Goal: Information Seeking & Learning: Find contact information

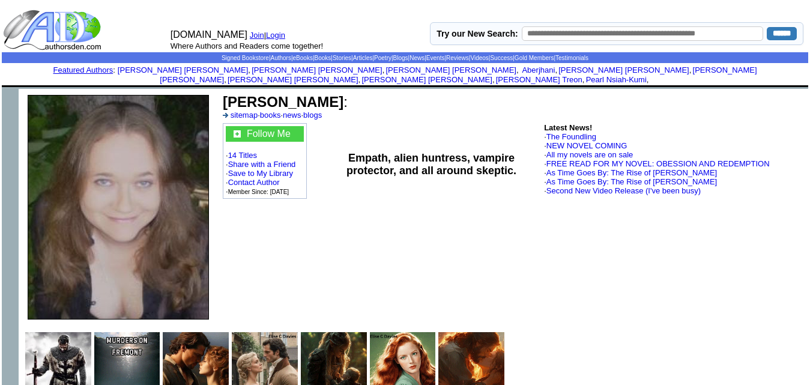
scroll to position [3926, 0]
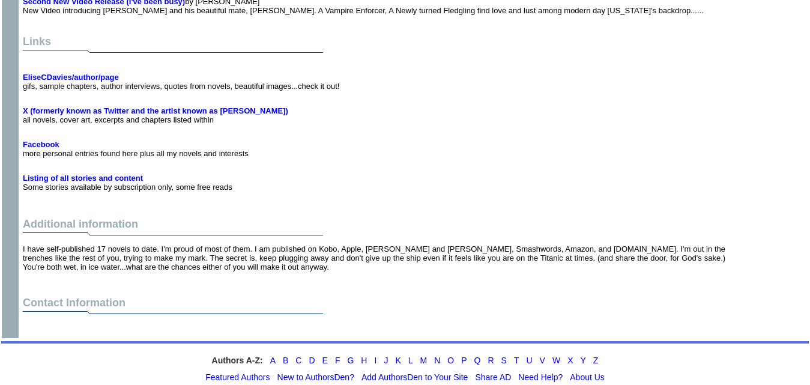
click at [597, 279] on td at bounding box center [373, 287] width 707 height 16
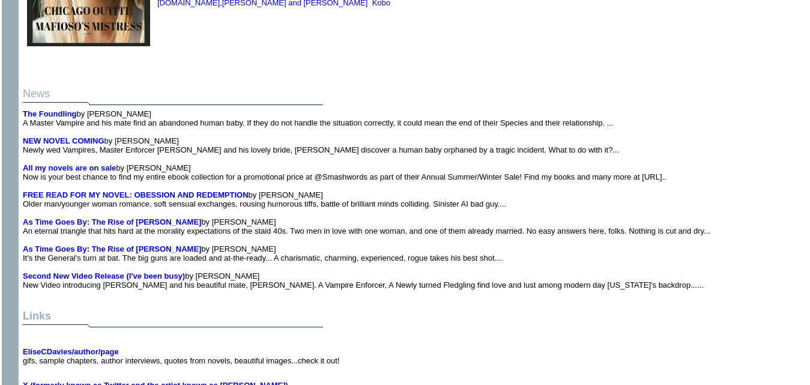
scroll to position [0, 0]
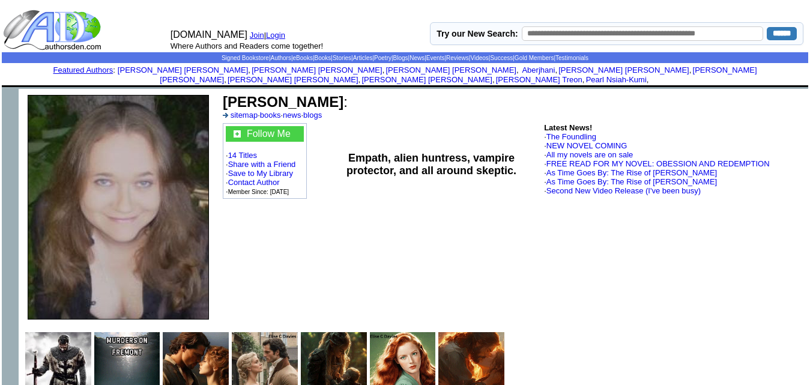
click at [611, 32] on input "text" at bounding box center [643, 33] width 242 height 14
type input "*******"
click at [767, 32] on input "******" at bounding box center [782, 33] width 30 height 13
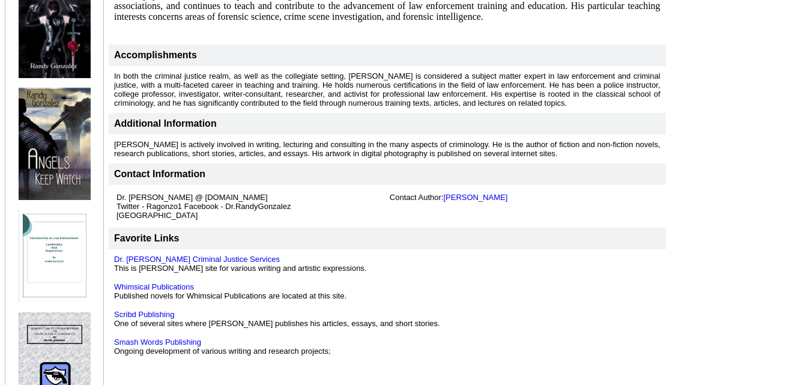
scroll to position [478, 0]
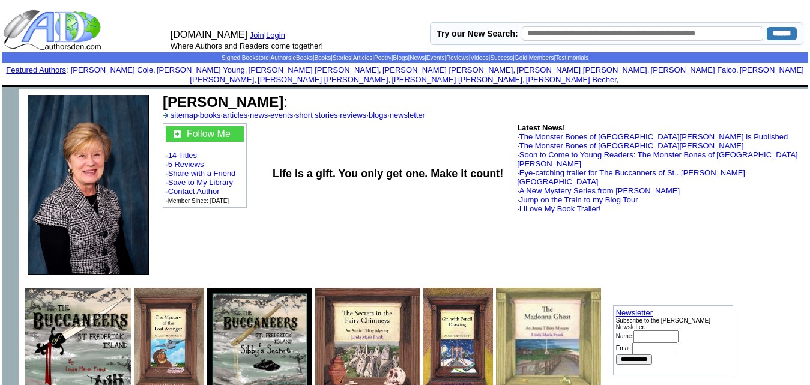
scroll to position [2925, 0]
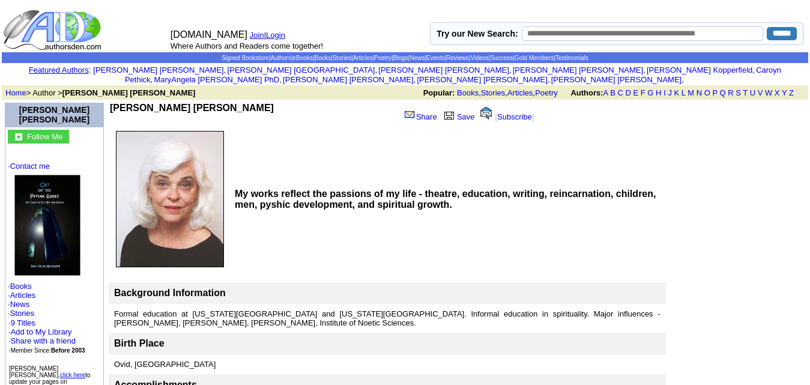
click at [541, 38] on input "text" at bounding box center [643, 33] width 242 height 14
type input "*******"
click at [776, 30] on input "******" at bounding box center [782, 33] width 30 height 13
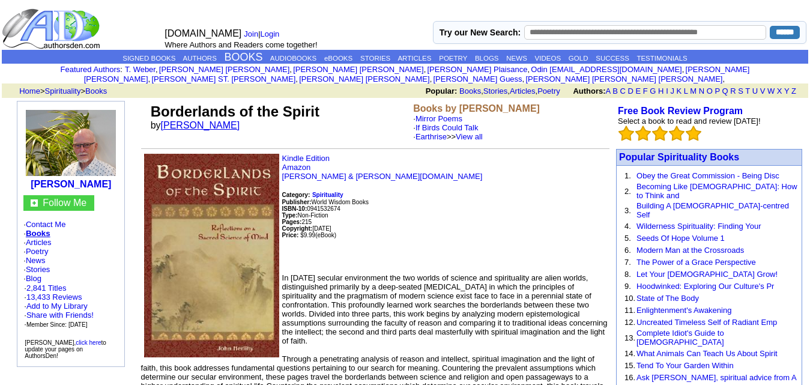
click at [207, 120] on link "John Herlihy" at bounding box center [200, 125] width 79 height 10
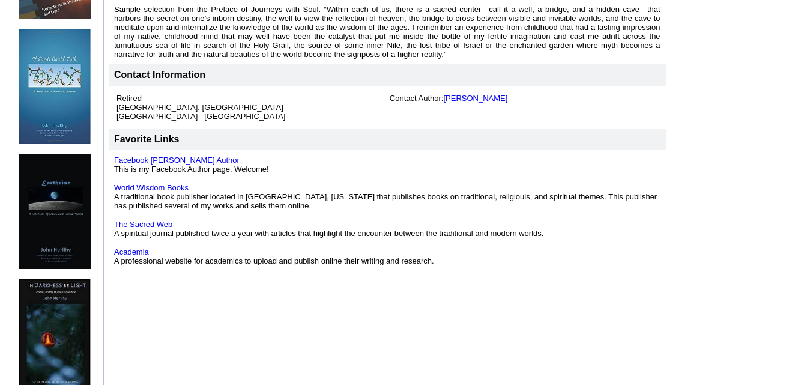
scroll to position [552, 0]
click at [136, 247] on link "Academia" at bounding box center [131, 251] width 35 height 9
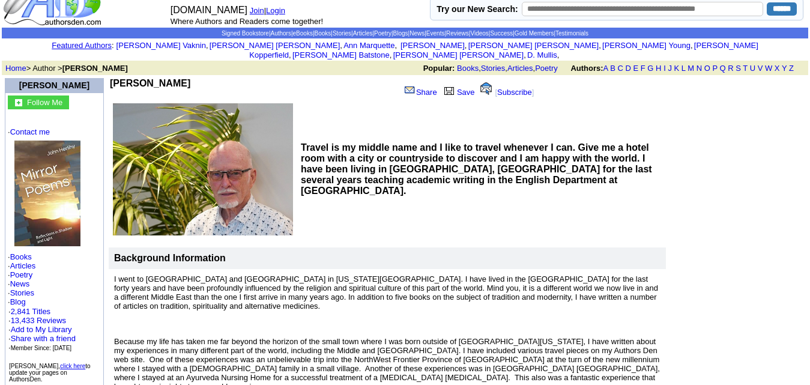
scroll to position [0, 0]
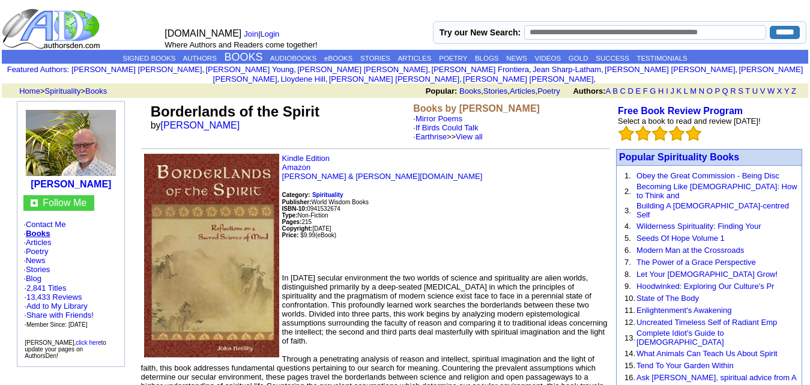
click at [548, 34] on input "text" at bounding box center [645, 32] width 242 height 14
type input "*******"
click at [778, 36] on input "******" at bounding box center [785, 32] width 30 height 13
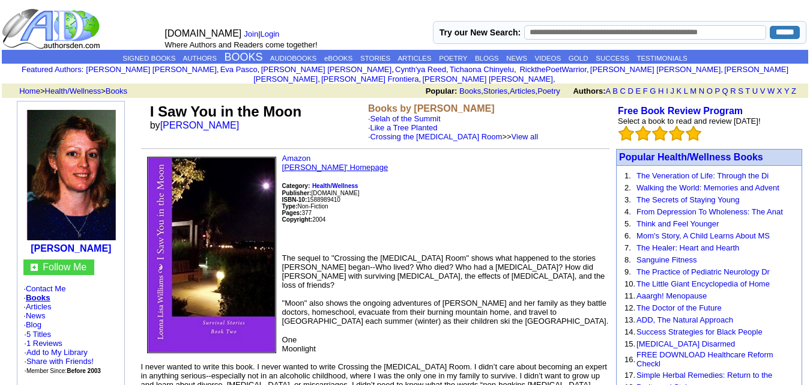
click at [327, 163] on link "[PERSON_NAME]' Homepage" at bounding box center [335, 167] width 106 height 9
click at [558, 30] on input "text" at bounding box center [645, 32] width 242 height 14
type input "*******"
click at [778, 27] on input "******" at bounding box center [785, 32] width 30 height 13
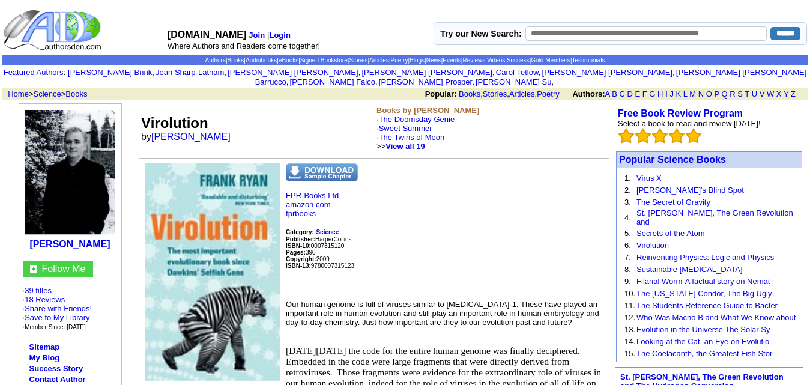
click at [208, 131] on link "[PERSON_NAME]" at bounding box center [190, 136] width 79 height 10
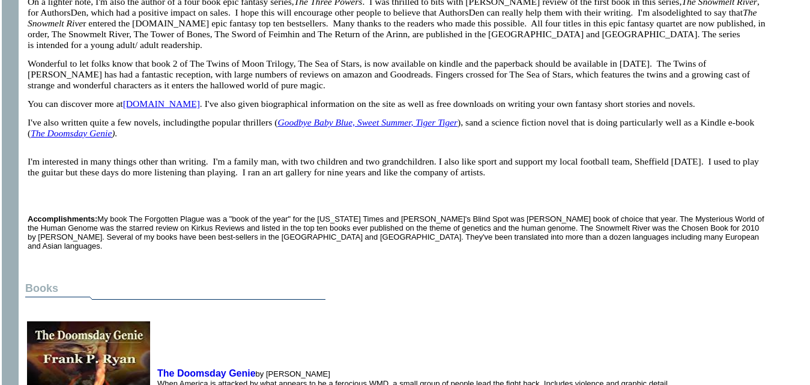
scroll to position [644, 0]
click at [170, 109] on link "[DOMAIN_NAME]" at bounding box center [161, 104] width 77 height 10
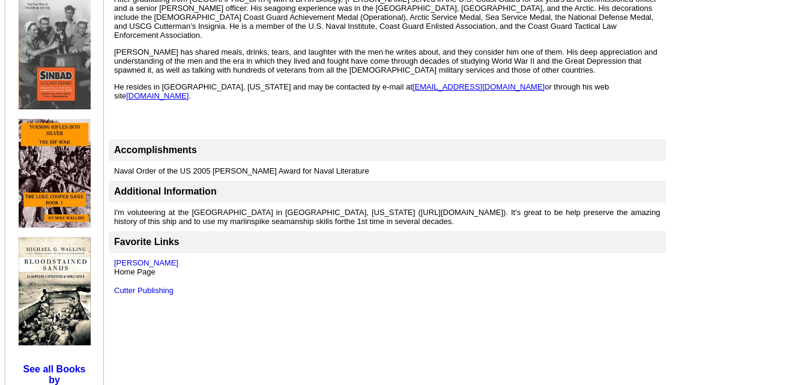
scroll to position [668, 0]
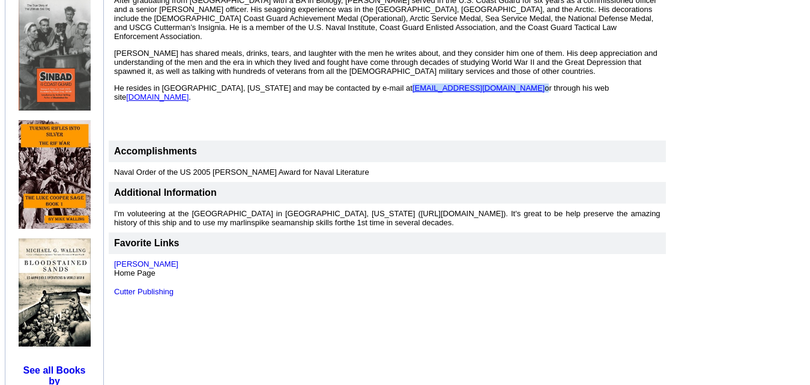
drag, startPoint x: 368, startPoint y: 68, endPoint x: 470, endPoint y: 72, distance: 102.1
click at [470, 83] on span "He resides in Hudson, Massachusetts and may be contacted by e-mail at michaelgw…" at bounding box center [361, 92] width 495 height 18
copy span "michaelgwalling@gmail.com"
click at [402, 109] on p at bounding box center [387, 113] width 546 height 9
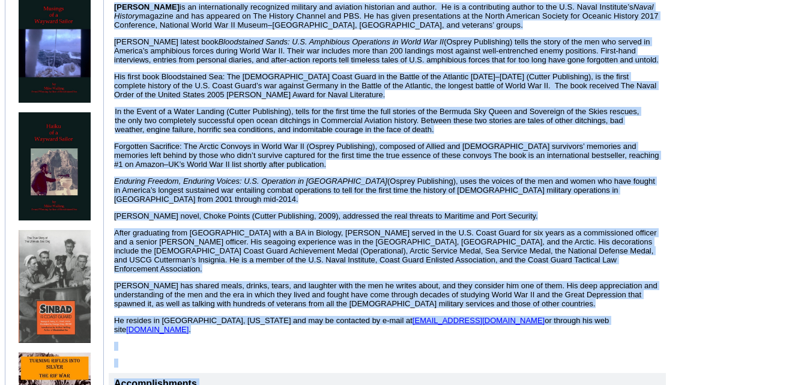
scroll to position [440, 0]
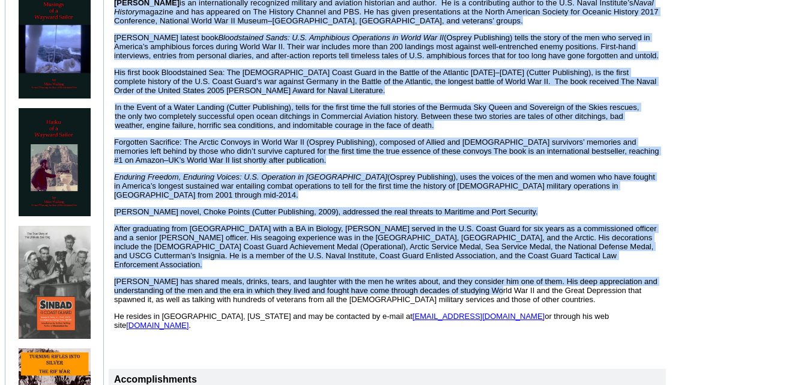
drag, startPoint x: 117, startPoint y: 109, endPoint x: 523, endPoint y: 276, distance: 439.1
click at [523, 276] on font "Michael G. Walling is an internationally recognized military and aviation histo…" at bounding box center [387, 172] width 546 height 382
copy font "Michael G. Walling is an internationally recognized military and aviation histo…"
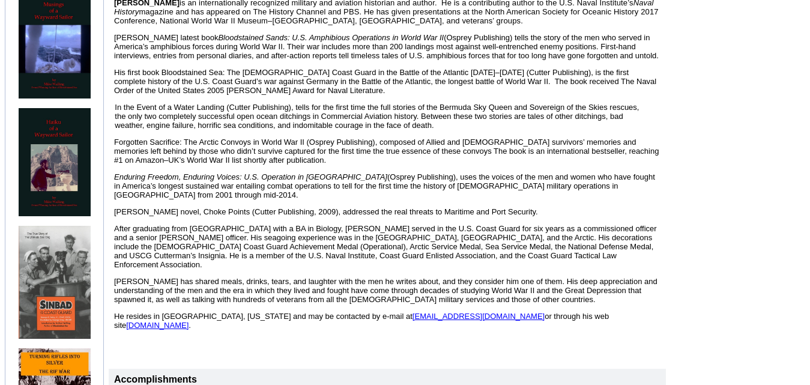
click at [770, 271] on td at bounding box center [737, 95] width 139 height 869
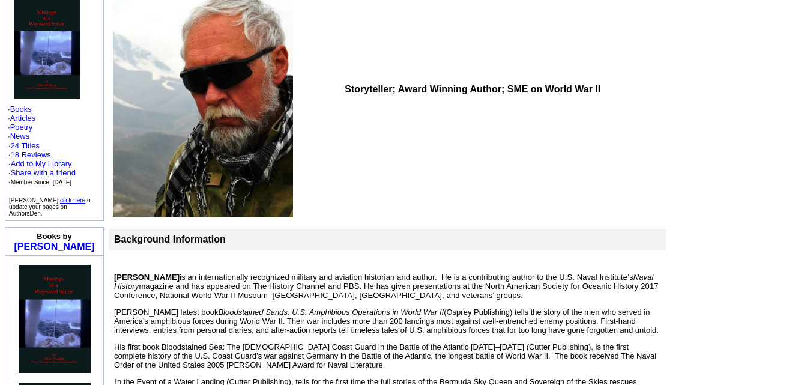
scroll to position [0, 0]
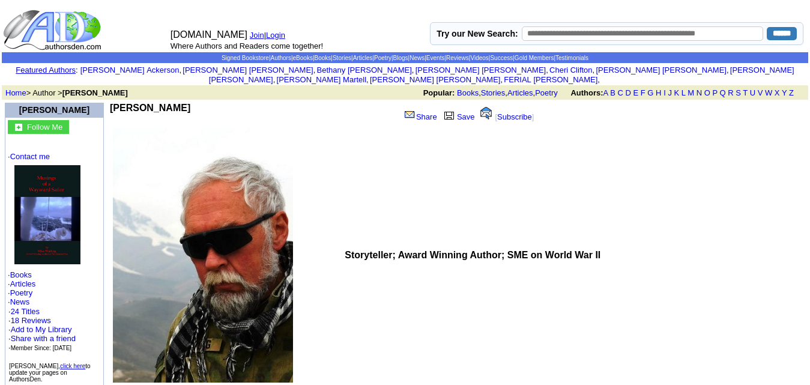
click at [62, 176] on img at bounding box center [47, 214] width 66 height 99
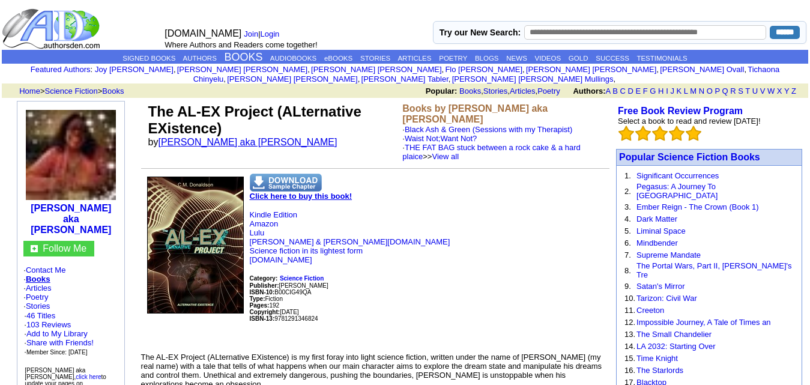
click at [268, 137] on link "Pearl Barley aka C M Donaldson" at bounding box center [247, 142] width 179 height 10
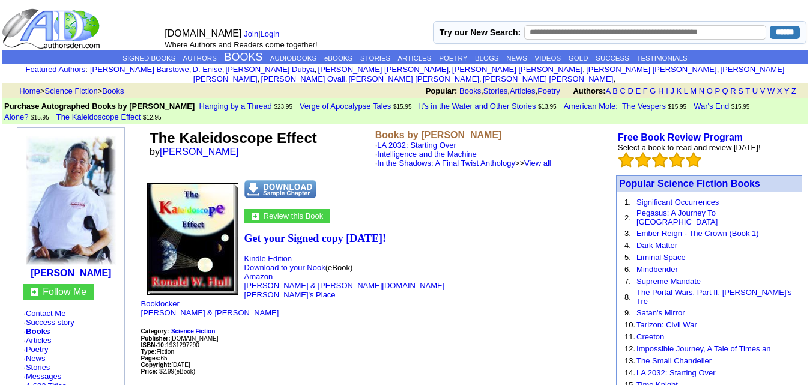
click at [197, 146] on link "[PERSON_NAME]" at bounding box center [199, 151] width 79 height 10
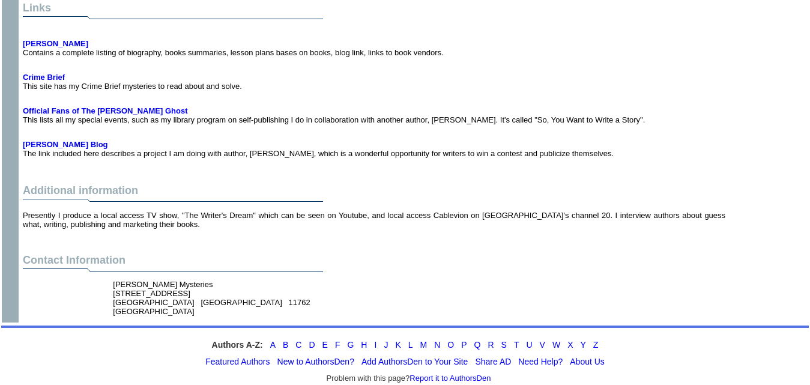
scroll to position [2925, 0]
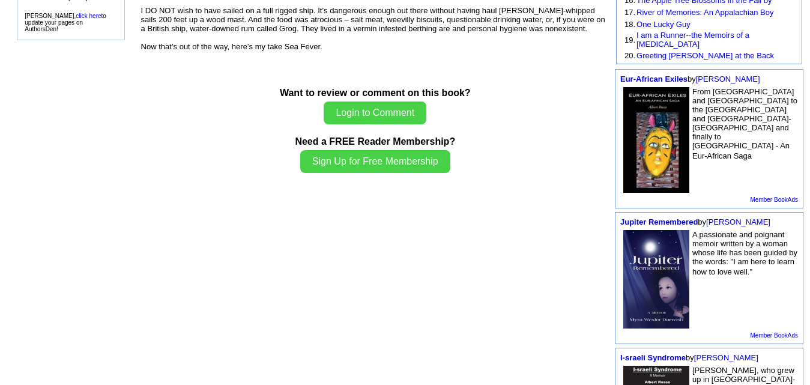
scroll to position [321, 0]
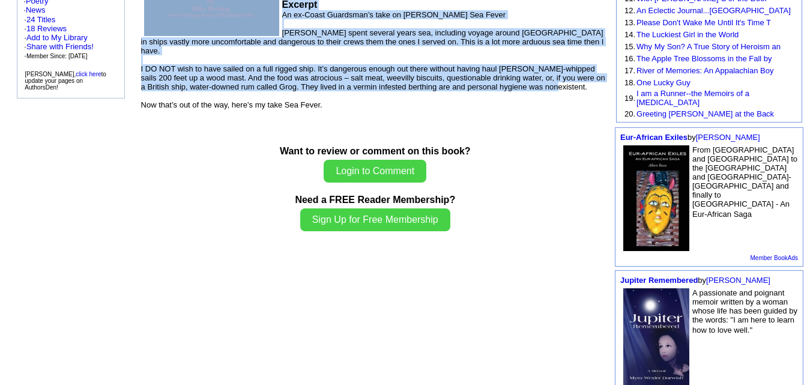
drag, startPoint x: 145, startPoint y: 68, endPoint x: 584, endPoint y: 68, distance: 438.8
click at [584, 68] on td "Musings of a Wayward Sailor by Michael G Walling Books by Michael G Walling · 4…" at bounding box center [375, 174] width 472 height 792
copy td "Musings of a Wayward Sailor by Michael G Walling Books by Michael G Walling · 4…"
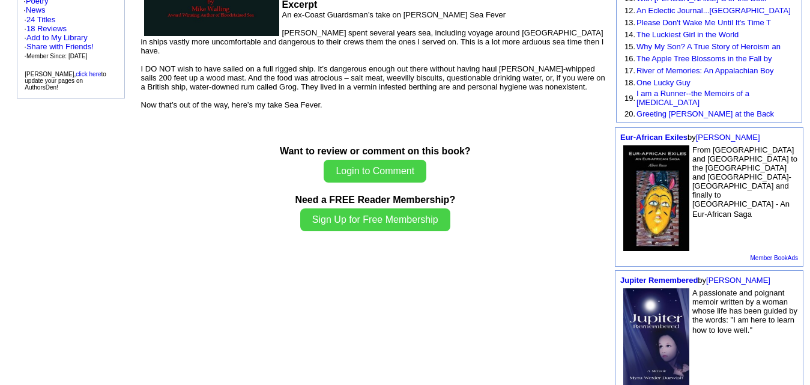
click at [504, 127] on center "Want to review or comment on this book? Login to Comment Need a FREE Reader Mem…" at bounding box center [375, 184] width 468 height 118
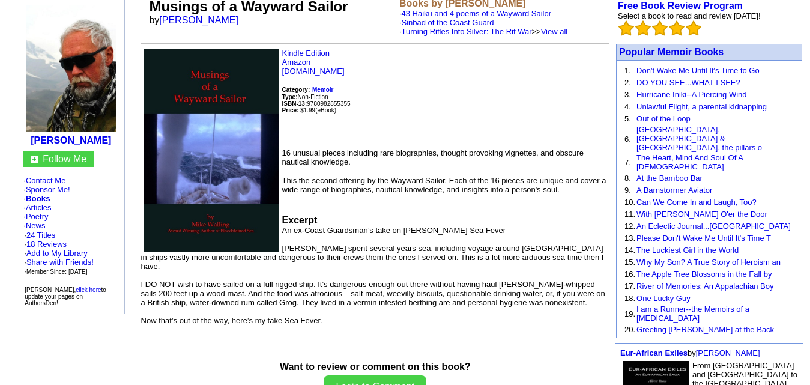
scroll to position [0, 0]
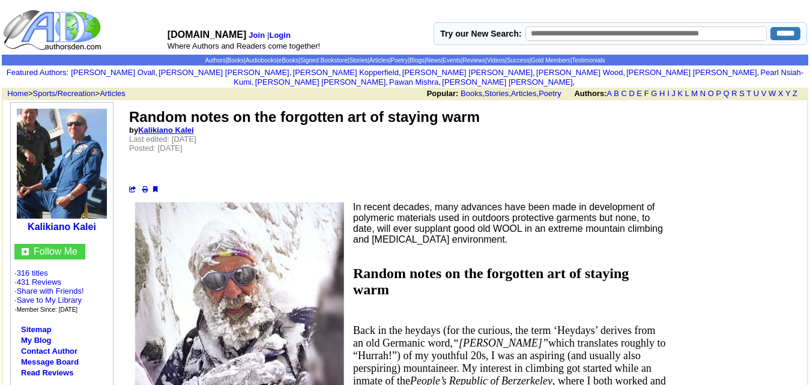
click at [176, 125] on link "Kalikiano Kalei" at bounding box center [165, 129] width 55 height 9
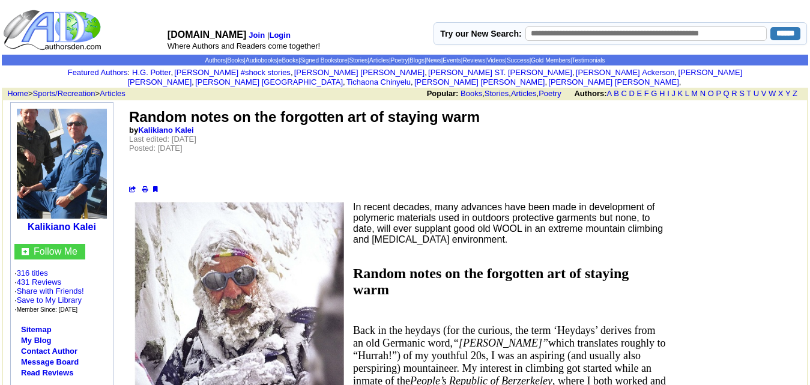
click at [560, 39] on input "text" at bounding box center [645, 33] width 241 height 14
type input "*********"
click at [791, 32] on input "******" at bounding box center [785, 33] width 30 height 13
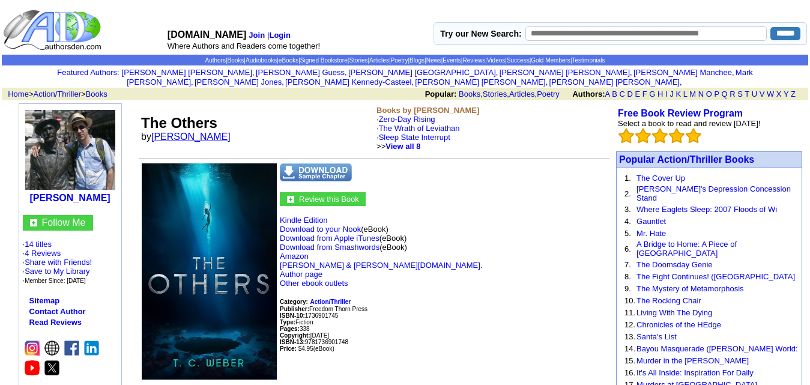
click at [178, 131] on link "[PERSON_NAME]" at bounding box center [190, 136] width 79 height 10
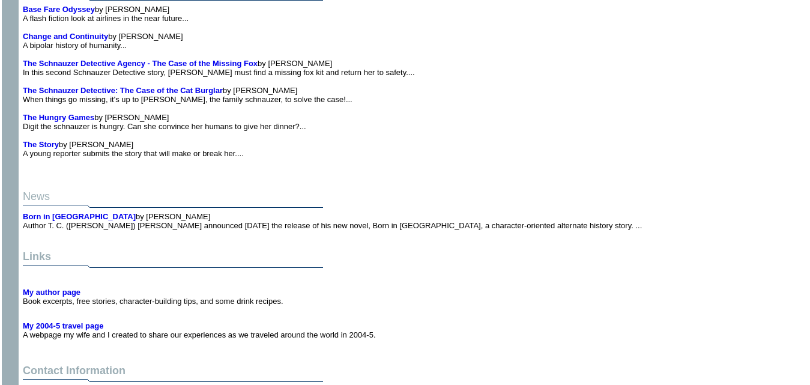
scroll to position [2697, 0]
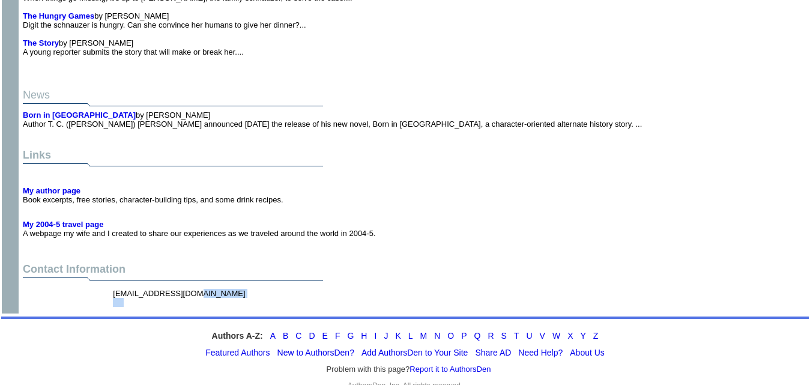
drag, startPoint x: 116, startPoint y: 276, endPoint x: 133, endPoint y: 280, distance: 17.3
click at [133, 286] on td "[EMAIL_ADDRESS][DOMAIN_NAME]" at bounding box center [242, 297] width 264 height 23
click at [90, 286] on center "freedomthorn@earthlink.net" at bounding box center [374, 297] width 702 height 23
drag, startPoint x: 116, startPoint y: 273, endPoint x: 166, endPoint y: 286, distance: 51.5
click at [166, 286] on td "freedomthorn@earthlink.net" at bounding box center [242, 297] width 264 height 23
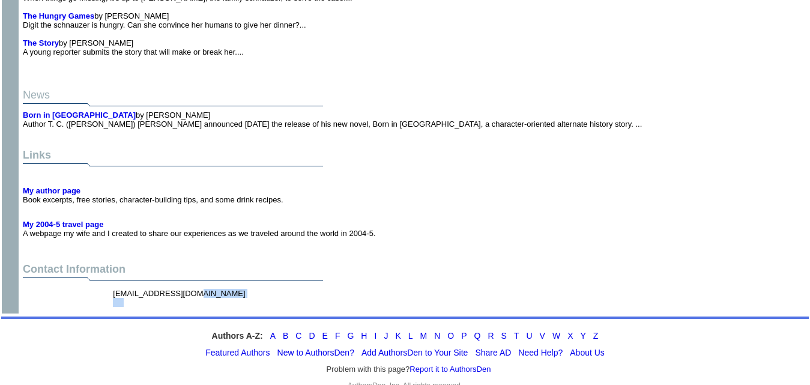
click at [187, 289] on td "freedomthorn@earthlink.net" at bounding box center [242, 297] width 264 height 23
click at [112, 286] on td "freedomthorn@earthlink.net" at bounding box center [242, 297] width 264 height 23
click at [175, 286] on td "freedomthorn@earthlink.net" at bounding box center [242, 297] width 264 height 23
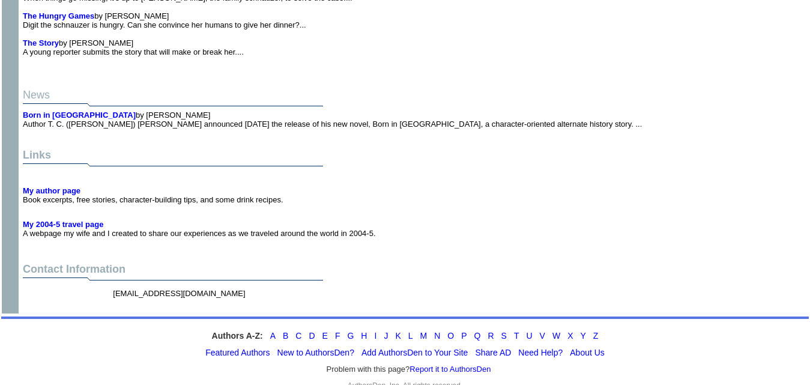
drag, startPoint x: 114, startPoint y: 270, endPoint x: 223, endPoint y: 275, distance: 109.4
click at [223, 286] on td "freedomthorn@earthlink.net" at bounding box center [242, 297] width 264 height 23
copy font "freedomthorn@earthlink.net"
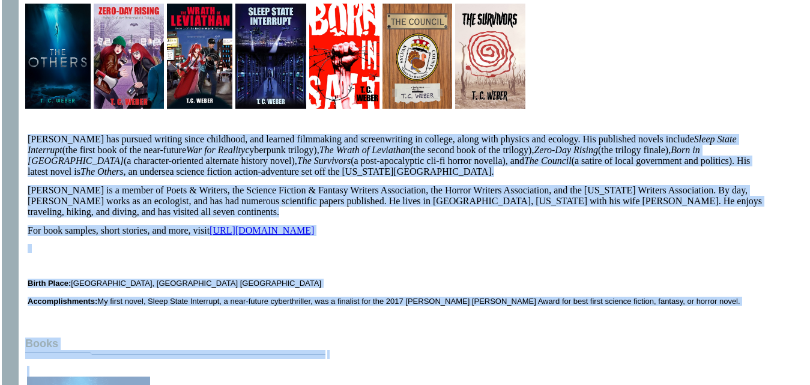
scroll to position [424, 0]
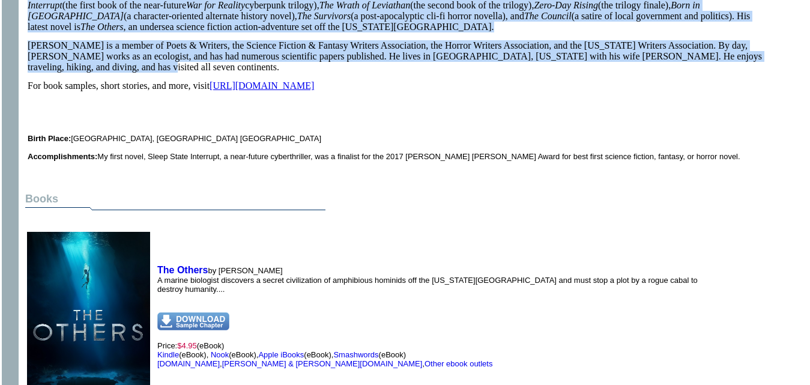
drag, startPoint x: 29, startPoint y: 189, endPoint x: 552, endPoint y: 54, distance: 539.3
click at [552, 54] on font "T. C. Weber has pursued writing since childhood, and learned filmmaking and scr…" at bounding box center [398, 66] width 740 height 189
copy font "T. C. Weber has pursued writing since childhood, and learned filmmaking and scr…"
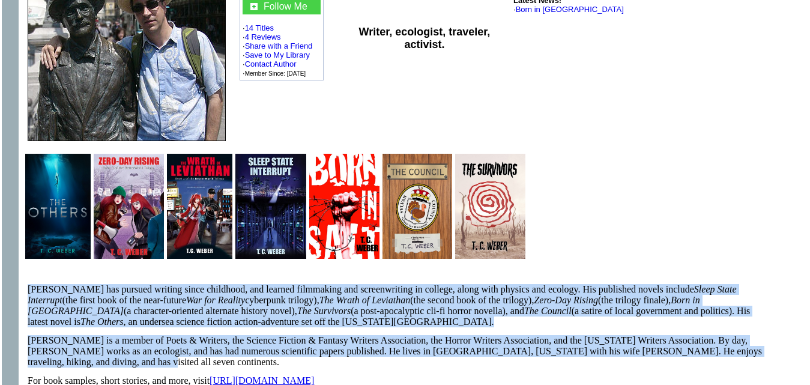
scroll to position [0, 0]
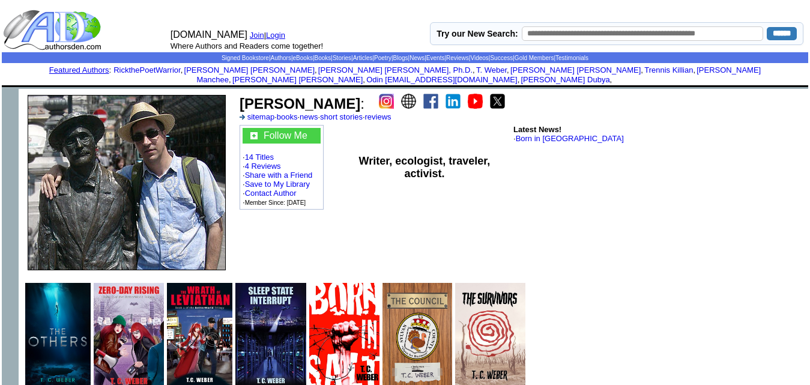
click at [46, 356] on img at bounding box center [57, 335] width 65 height 105
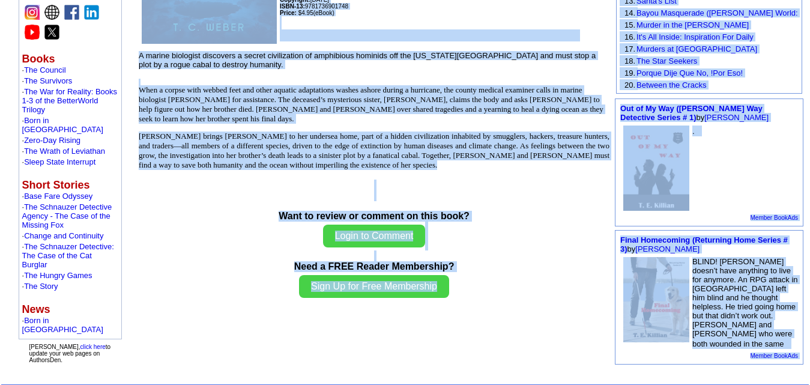
scroll to position [394, 0]
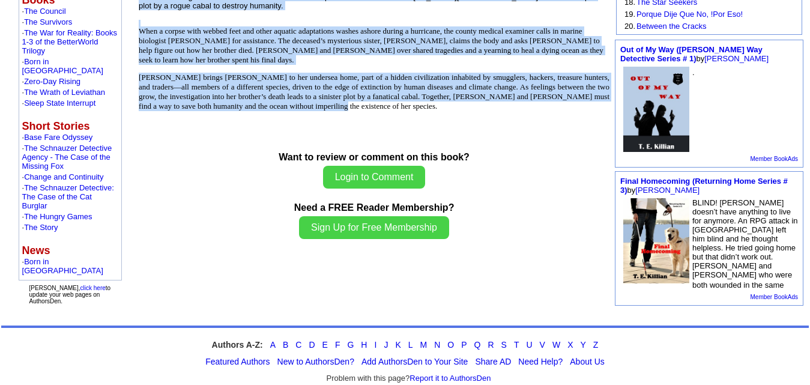
drag, startPoint x: 146, startPoint y: 38, endPoint x: 581, endPoint y: 104, distance: 440.3
click at [581, 104] on td "The Others by T. C. Weber Books by T. C. Weber · Zero-Day Rising · The Wrath of…" at bounding box center [374, 14] width 474 height 614
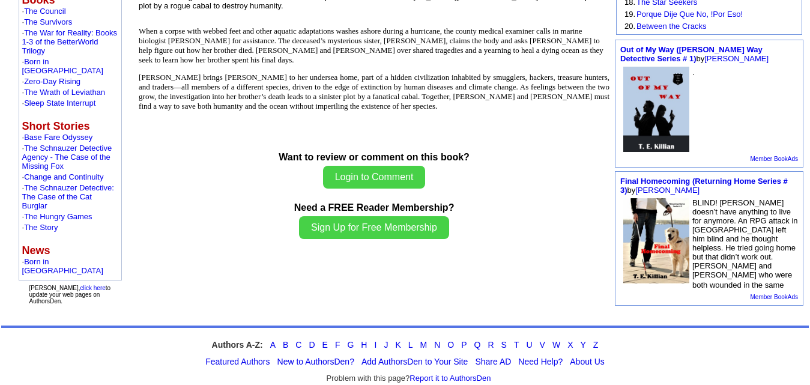
click at [581, 112] on td "The Others by T. C. Weber Books by T. C. Weber · Zero-Day Rising · The Wrath of…" at bounding box center [374, 14] width 474 height 614
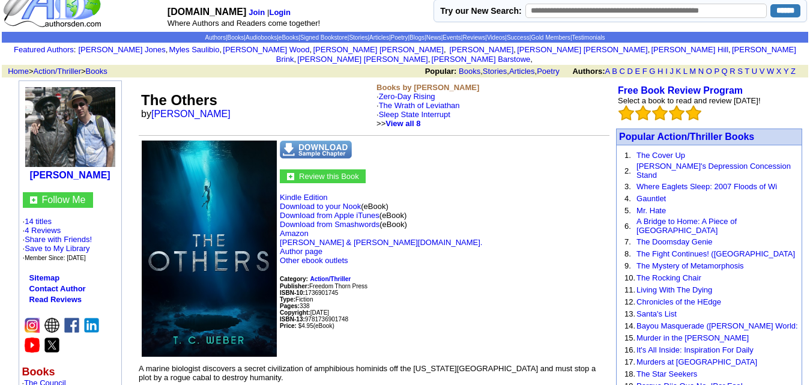
scroll to position [0, 0]
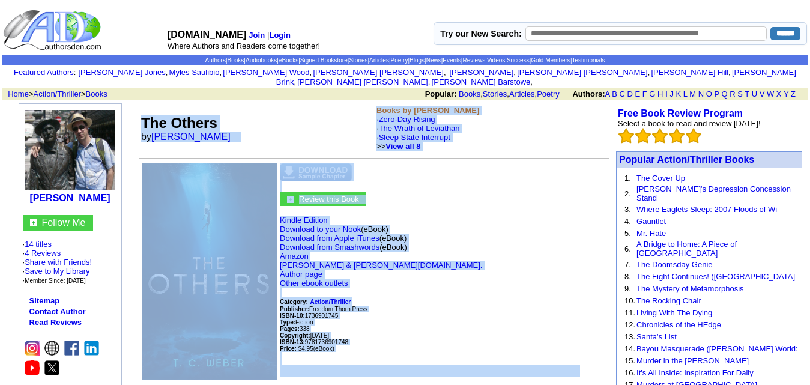
drag, startPoint x: 143, startPoint y: 115, endPoint x: 330, endPoint y: 390, distance: 332.3
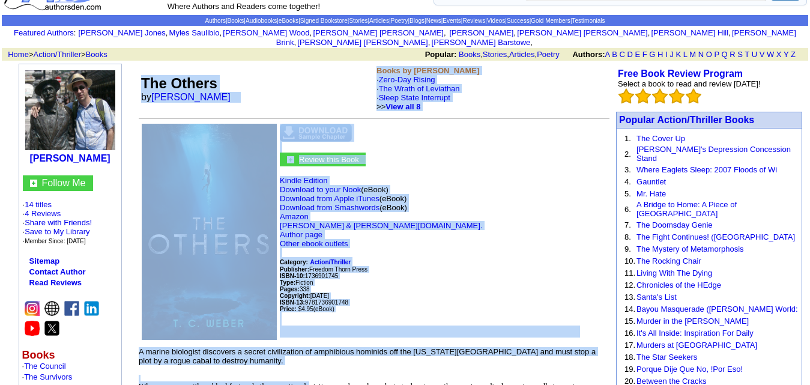
click at [535, 226] on p "Kindle Edition Download to your Nook (eBook) Download from Apple iTunes (eBook)…" at bounding box center [374, 256] width 471 height 161
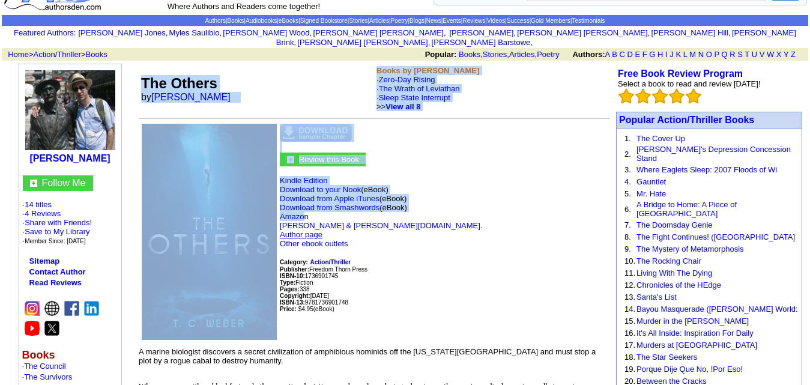
drag, startPoint x: 143, startPoint y: 70, endPoint x: 304, endPoint y: 229, distance: 226.3
click at [304, 229] on td "The Others by T. C. Weber Books by T. C. Weber · Zero-Day Rising · The Wrath of…" at bounding box center [374, 369] width 474 height 614
click at [493, 185] on p "Kindle Edition Download to your Nook (eBook) Download from Apple iTunes (eBook)…" at bounding box center [374, 256] width 471 height 161
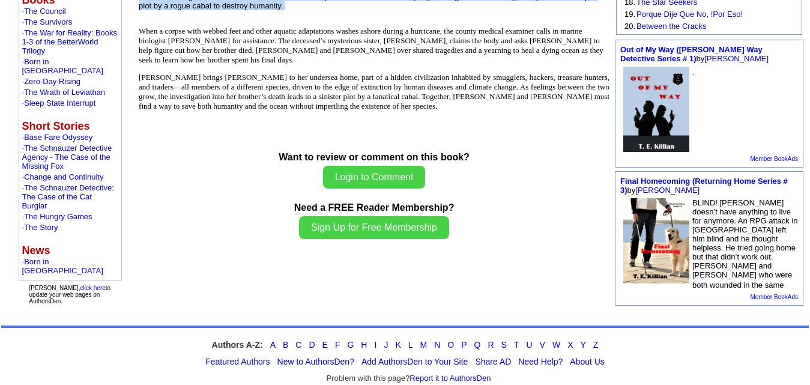
scroll to position [369, 0]
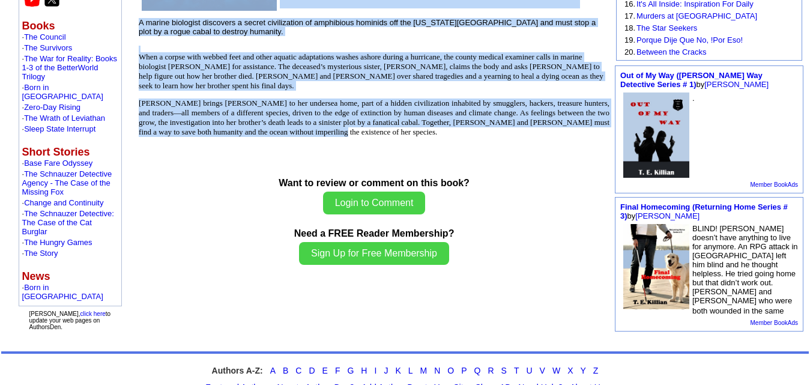
drag, startPoint x: 142, startPoint y: 68, endPoint x: 486, endPoint y: 134, distance: 350.2
click at [486, 134] on td "The Others by T. C. Weber Books by T. C. Weber · Zero-Day Rising · The Wrath of…" at bounding box center [374, 40] width 474 height 614
copy td "The Others by T. C. Weber Books by T. C. Weber · Zero-Day Rising · The Wrath of…"
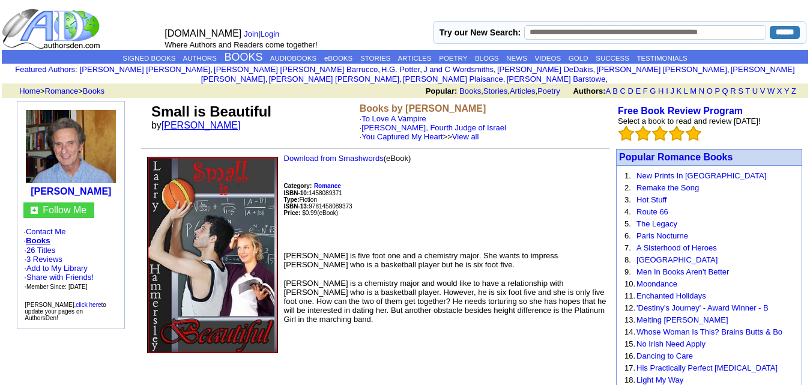
click at [197, 120] on link "[PERSON_NAME]" at bounding box center [200, 125] width 79 height 10
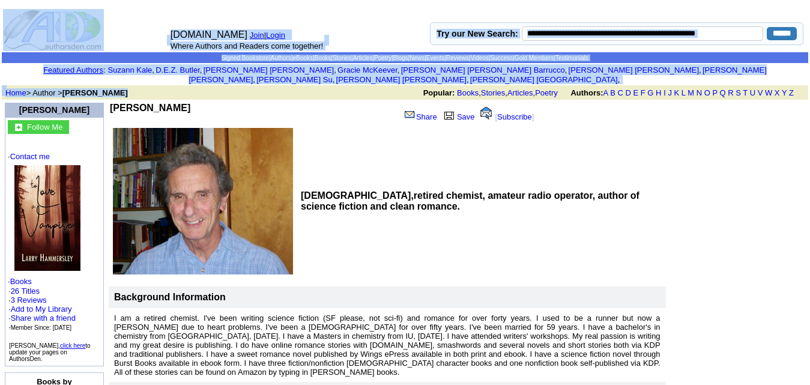
drag, startPoint x: 209, startPoint y: 4, endPoint x: 230, endPoint y: -22, distance: 33.3
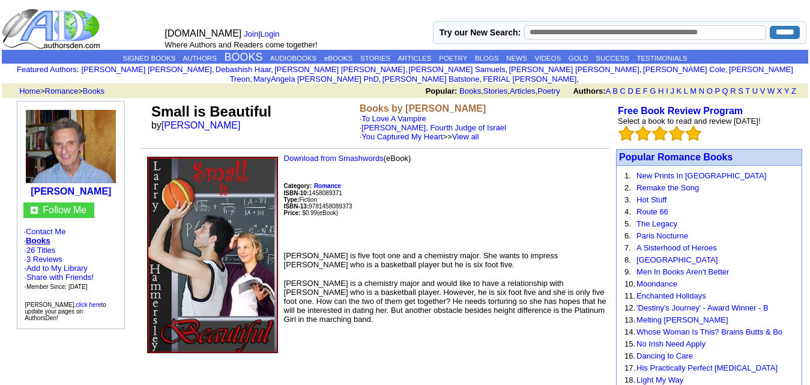
click at [563, 29] on input "text" at bounding box center [645, 32] width 242 height 14
type input "**"
click at [776, 28] on input "******" at bounding box center [785, 32] width 30 height 13
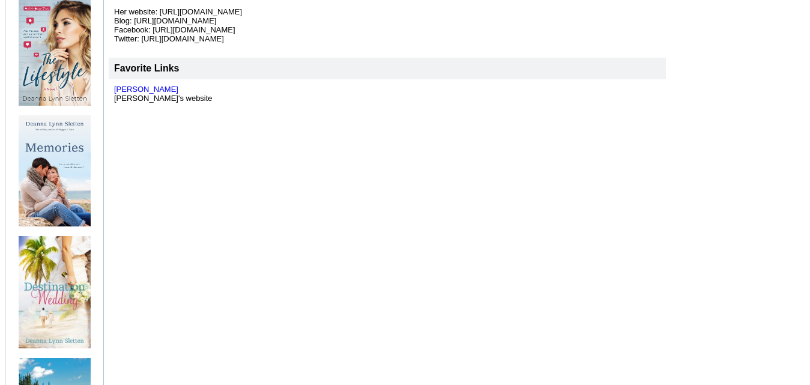
scroll to position [380, 0]
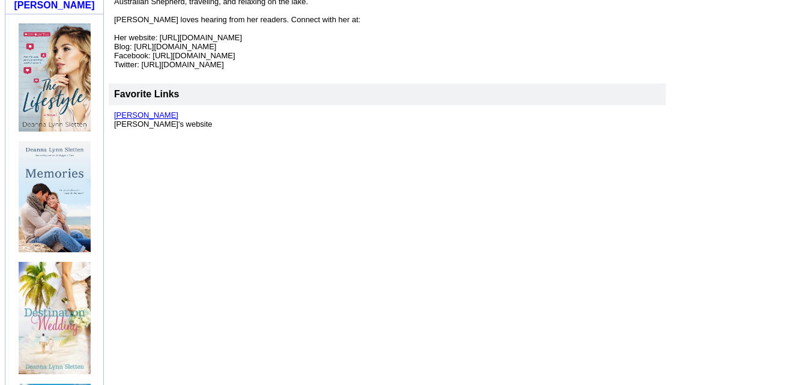
click at [163, 110] on link "[PERSON_NAME]" at bounding box center [146, 114] width 64 height 9
click at [481, 110] on p "[PERSON_NAME]'s website" at bounding box center [387, 119] width 546 height 18
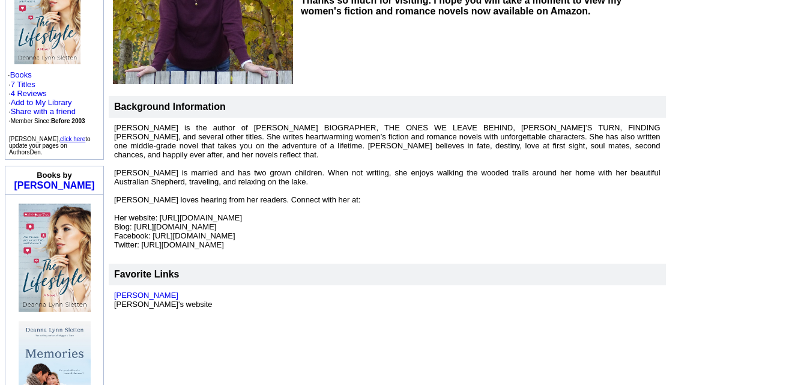
scroll to position [196, 0]
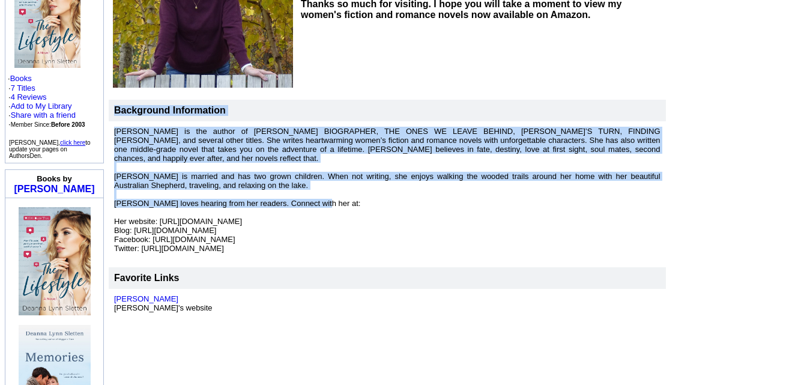
drag, startPoint x: 117, startPoint y: 98, endPoint x: 320, endPoint y: 193, distance: 224.2
click at [320, 193] on tbody "Background Information Deanna Lynn Sletten is the author of MRS. WINCHESTER'S B…" at bounding box center [387, 209] width 557 height 218
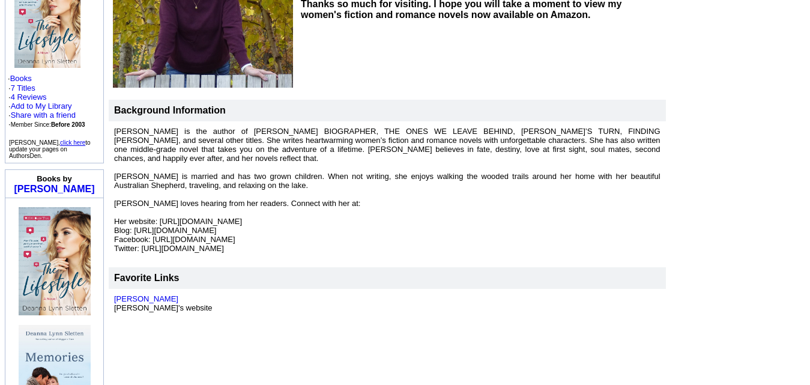
click at [351, 203] on p "Deanna Lynn Sletten is the author of MRS. WINCHESTER'S BIOGRAPHER, THE ONES WE …" at bounding box center [387, 194] width 546 height 135
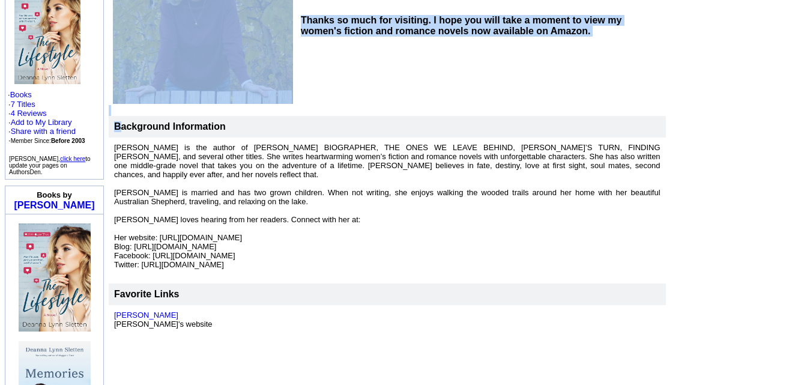
scroll to position [240, 0]
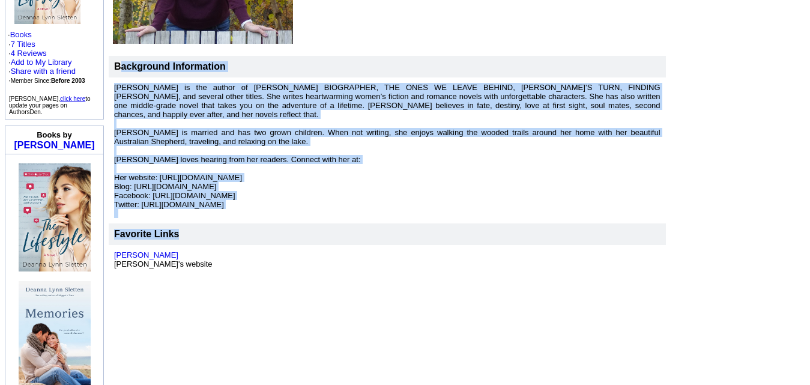
drag, startPoint x: 121, startPoint y: 156, endPoint x: 312, endPoint y: 235, distance: 206.5
click at [312, 235] on tbody "Background Information Deanna Lynn Sletten is the author of MRS. WINCHESTER'S B…" at bounding box center [387, 165] width 557 height 218
click at [385, 231] on td "Favorite Links" at bounding box center [387, 234] width 557 height 22
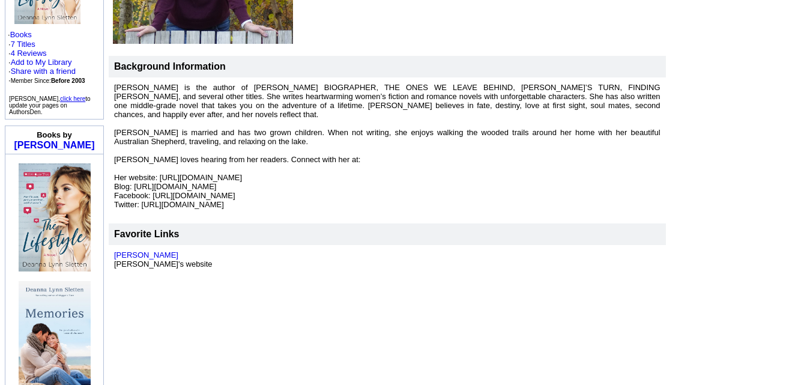
drag, startPoint x: 115, startPoint y: 55, endPoint x: 291, endPoint y: 193, distance: 223.7
click at [291, 193] on tbody "Background Information Deanna Lynn Sletten is the author of MRS. WINCHESTER'S B…" at bounding box center [387, 165] width 557 height 218
copy tbody "Background Information Deanna Lynn Sletten is the author of MRS. WINCHESTER'S B…"
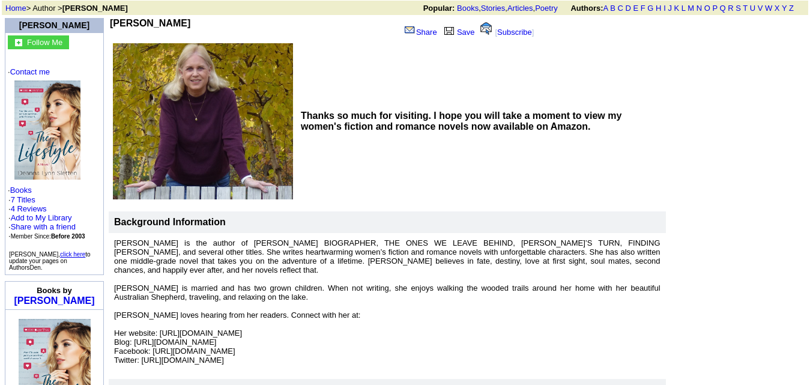
scroll to position [0, 0]
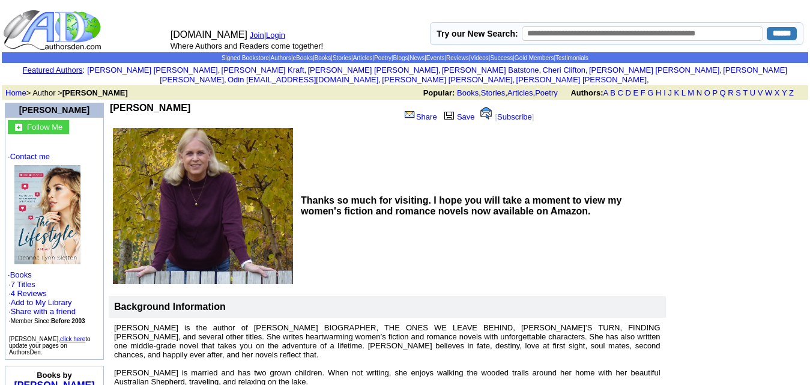
click at [477, 204] on b "Thanks so much for visiting. I hope you will take a moment to view my women's f…" at bounding box center [461, 205] width 321 height 21
click at [31, 195] on img at bounding box center [47, 214] width 66 height 99
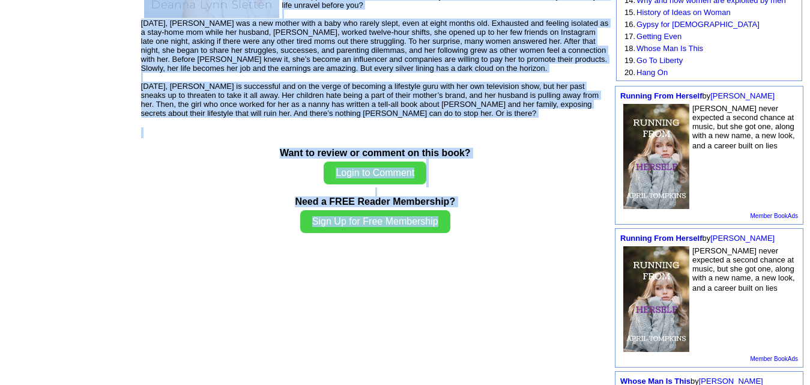
scroll to position [366, 0]
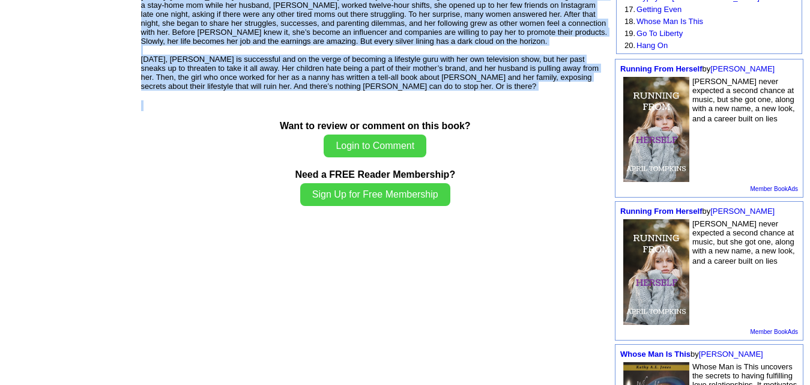
drag, startPoint x: 151, startPoint y: 61, endPoint x: 275, endPoint y: 104, distance: 131.2
click at [275, 104] on td "The Lifestyle - A Novel by Deanna Lynn Sletten Books by Deanna Lynn Sletten · M…" at bounding box center [375, 106] width 472 height 747
click at [275, 105] on center "Want to review or comment on this book? Login to Comment Need a FREE Reader Mem…" at bounding box center [375, 159] width 468 height 118
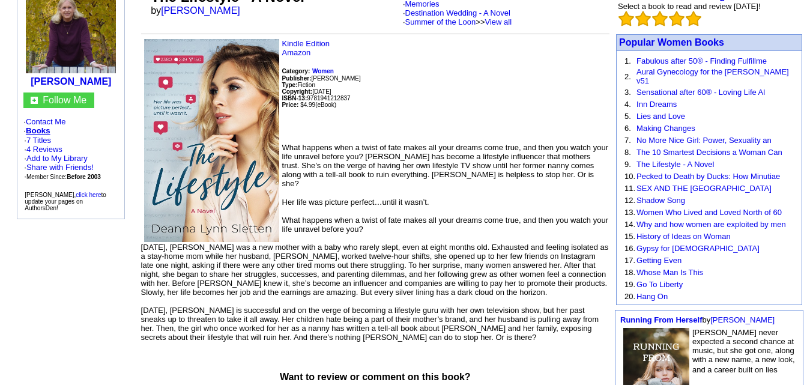
scroll to position [0, 0]
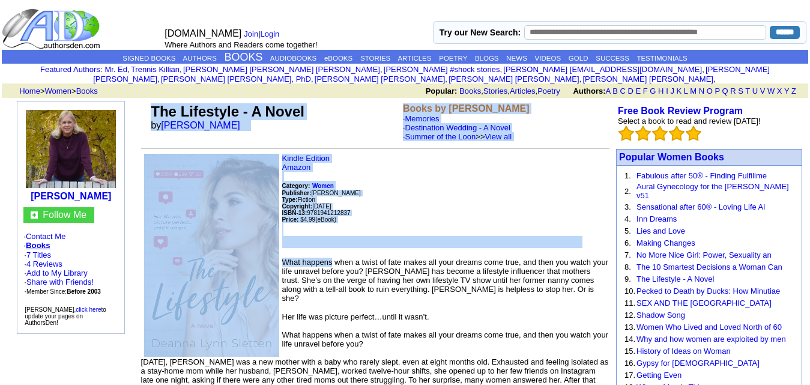
drag, startPoint x: 152, startPoint y: 100, endPoint x: 348, endPoint y: 306, distance: 284.1
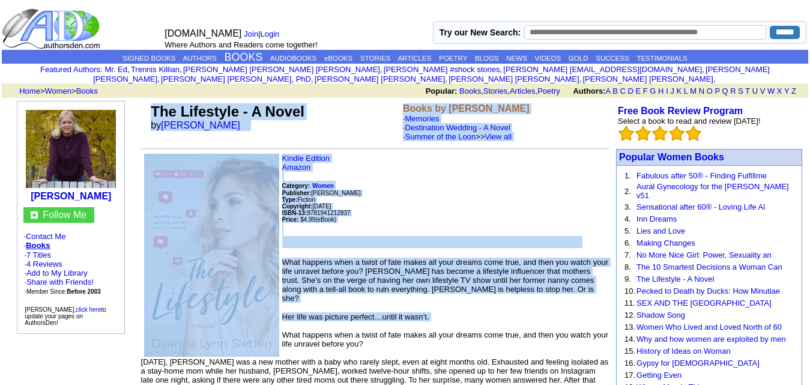
click at [378, 207] on p "Kindle Edition Amazon Category: Women Publisher: Deanna Lynn Sletten Type: Fict…" at bounding box center [375, 201] width 468 height 94
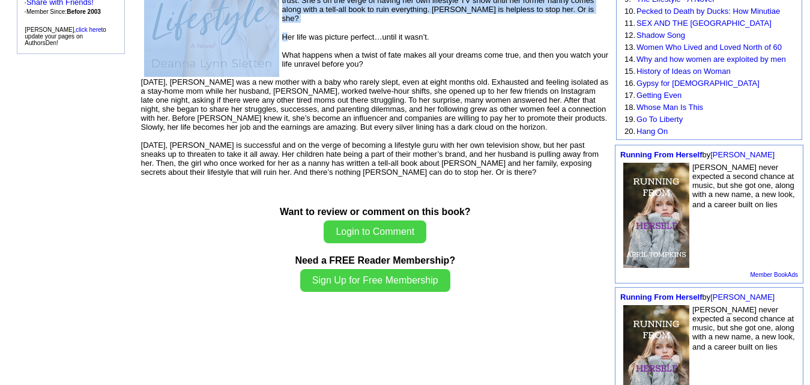
scroll to position [275, 0]
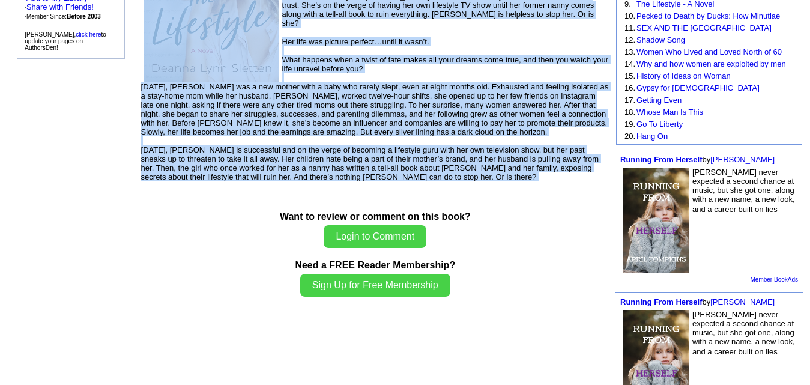
drag, startPoint x: 148, startPoint y: 96, endPoint x: 300, endPoint y: 173, distance: 170.2
click at [300, 173] on td "The Lifestyle - A Novel by Deanna Lynn Sletten Books by Deanna Lynn Sletten · M…" at bounding box center [375, 197] width 472 height 747
click at [300, 160] on font "Her life was picture perfect…until it wasn’t. What happens when a twist of fate…" at bounding box center [375, 109] width 468 height 144
drag, startPoint x: 149, startPoint y: 97, endPoint x: 387, endPoint y: 178, distance: 251.2
click at [387, 178] on td "The Lifestyle - A Novel by Deanna Lynn Sletten Books by Deanna Lynn Sletten · M…" at bounding box center [375, 197] width 472 height 747
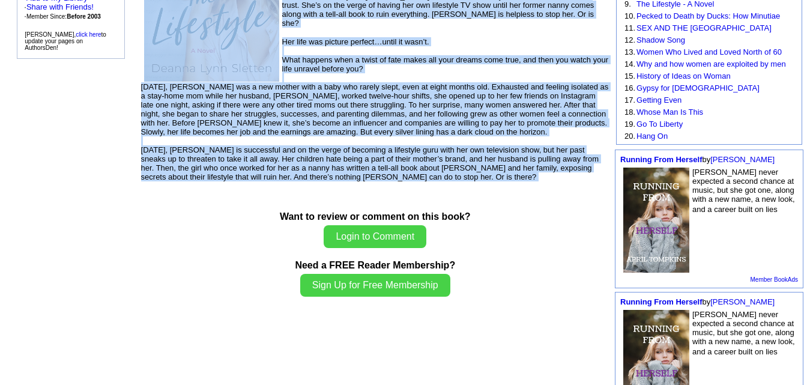
copy td "The Lifestyle - A Novel by Deanna Lynn Sletten Books by Deanna Lynn Sletten · M…"
click at [379, 80] on font "Her life was picture perfect…until it wasn’t. What happens when a twist of fate…" at bounding box center [375, 109] width 468 height 144
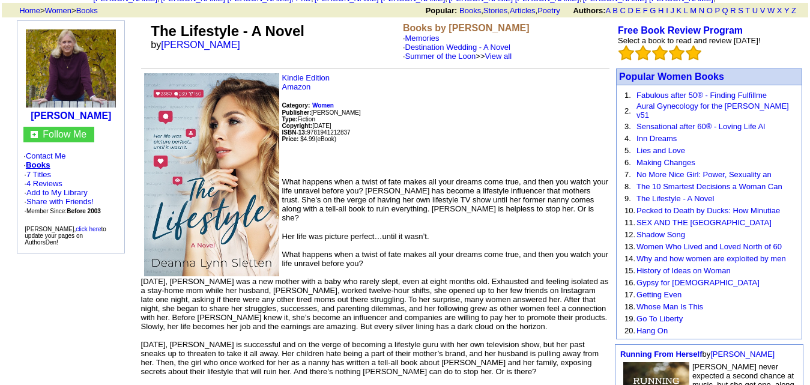
scroll to position [63, 0]
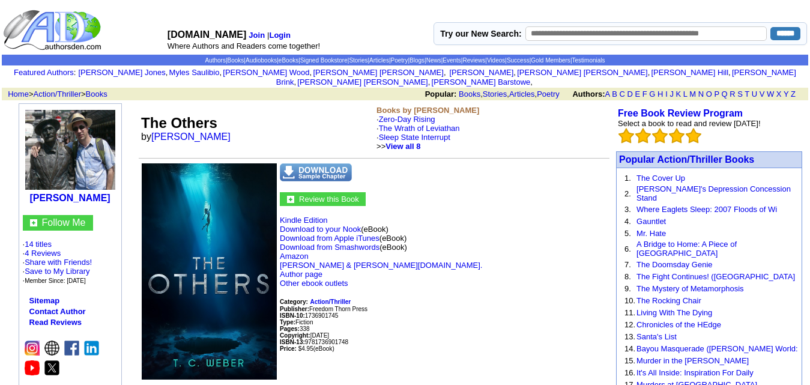
scroll to position [369, 0]
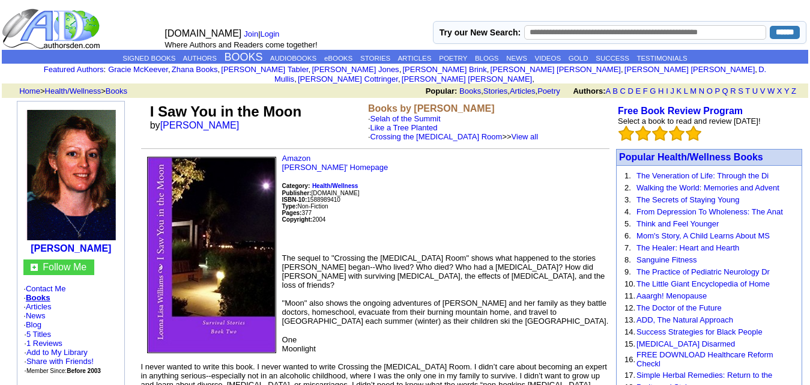
click at [588, 30] on input "text" at bounding box center [645, 32] width 242 height 14
type input "*********"
click at [770, 25] on form "Try our New Search: ********* ******" at bounding box center [619, 32] width 360 height 14
click at [776, 35] on input "******" at bounding box center [785, 32] width 30 height 13
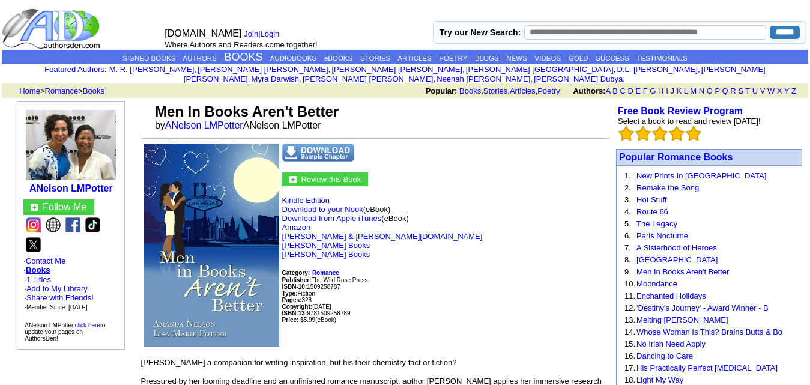
click at [307, 232] on link "[PERSON_NAME] & [PERSON_NAME][DOMAIN_NAME]" at bounding box center [382, 236] width 201 height 9
click at [304, 223] on link "Amazon" at bounding box center [296, 227] width 29 height 9
click at [216, 120] on link "ANelson LMPotter" at bounding box center [204, 125] width 78 height 10
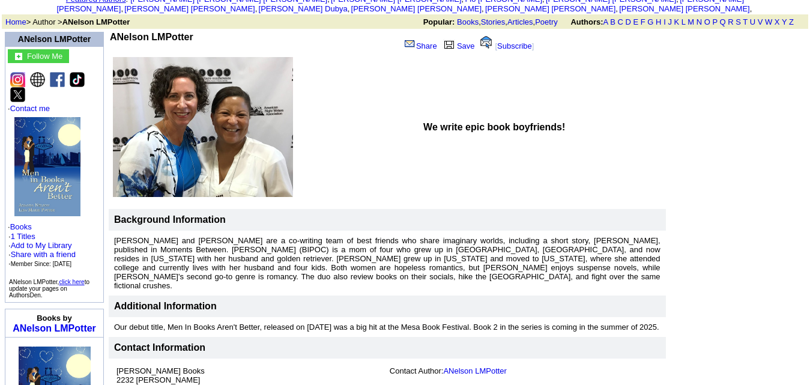
click at [216, 118] on img at bounding box center [203, 127] width 180 height 140
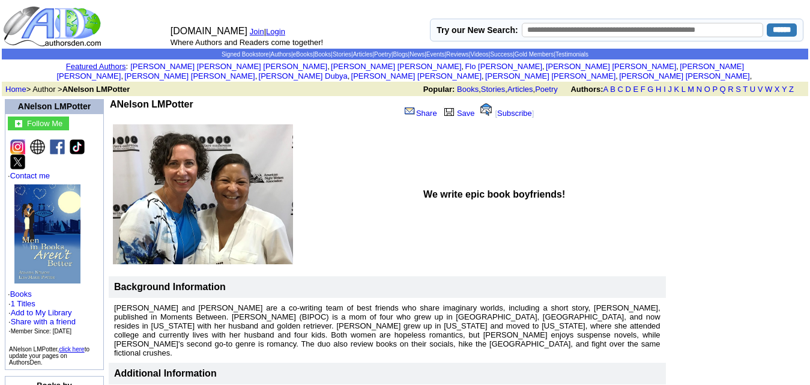
scroll to position [4, 0]
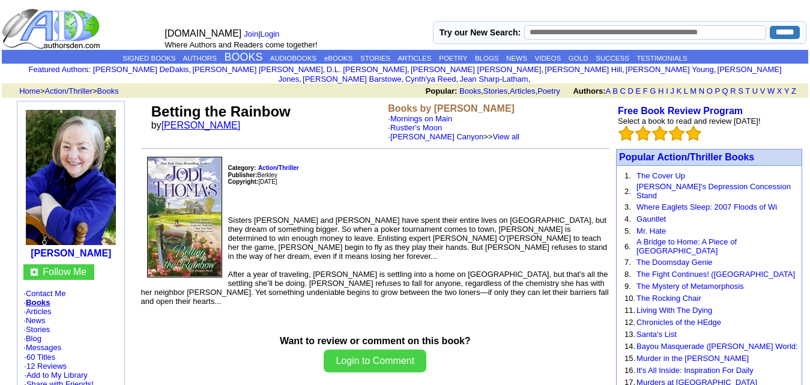
click at [209, 121] on link "[PERSON_NAME]" at bounding box center [200, 125] width 79 height 10
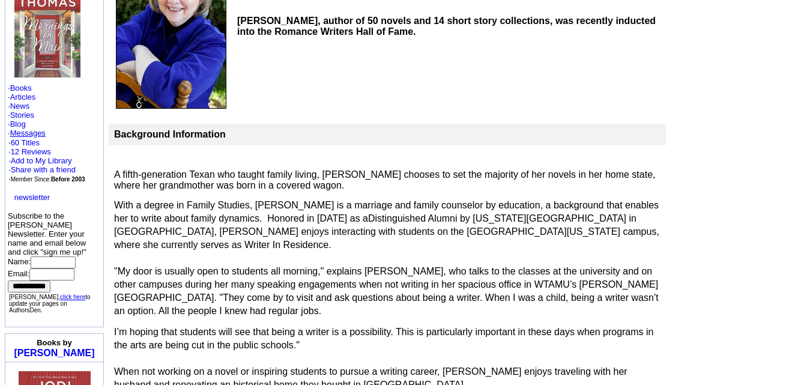
scroll to position [232, 0]
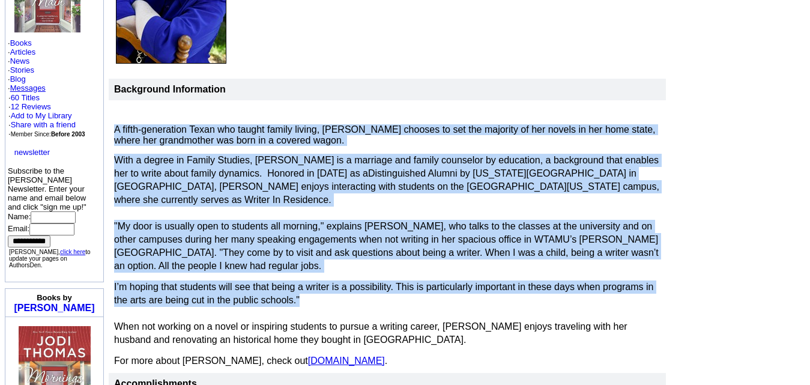
drag, startPoint x: 112, startPoint y: 117, endPoint x: 499, endPoint y: 337, distance: 445.7
click at [499, 337] on td "A fifth-generation Texan who taught family living, [PERSON_NAME] chooses to set…" at bounding box center [387, 236] width 557 height 273
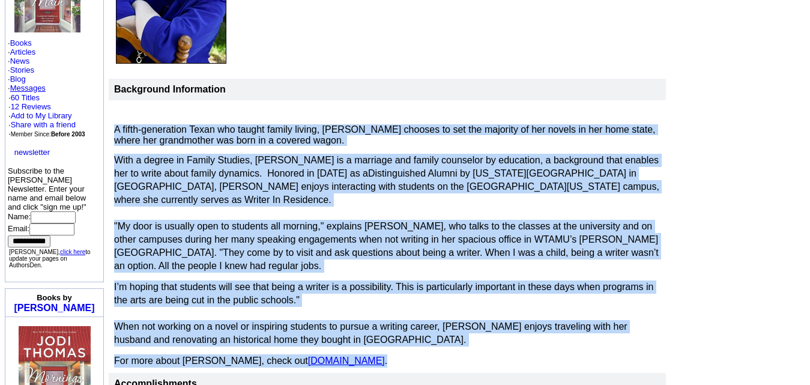
click at [475, 354] on p "For more about [PERSON_NAME], check out [DOMAIN_NAME] ." at bounding box center [387, 360] width 546 height 13
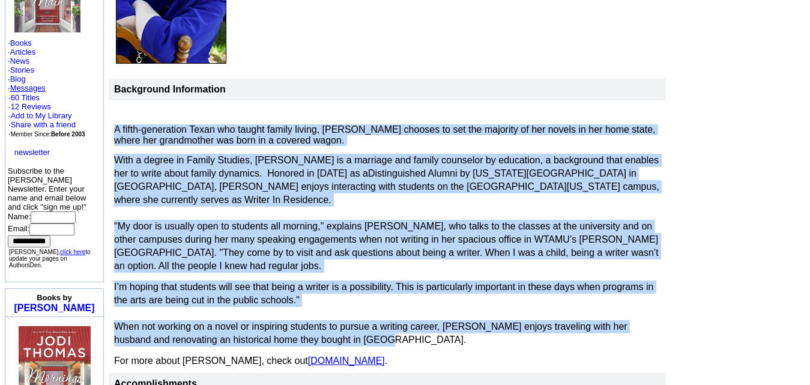
drag, startPoint x: 113, startPoint y: 122, endPoint x: 472, endPoint y: 315, distance: 407.2
click at [472, 315] on td "A fifth-generation Texan who taught family living, [PERSON_NAME] chooses to set…" at bounding box center [387, 236] width 557 height 273
copy font "L ipsum-dolorsitam Conse adi elitse doeius tempor, Inci Utlabo etdolor ma ali e…"
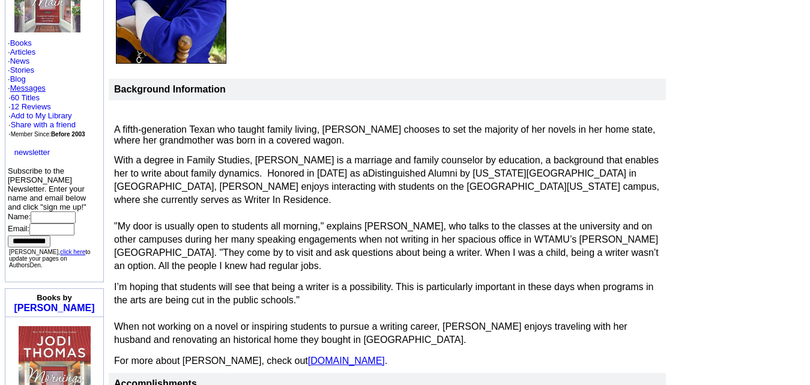
click at [395, 88] on td "Background Information" at bounding box center [387, 90] width 557 height 22
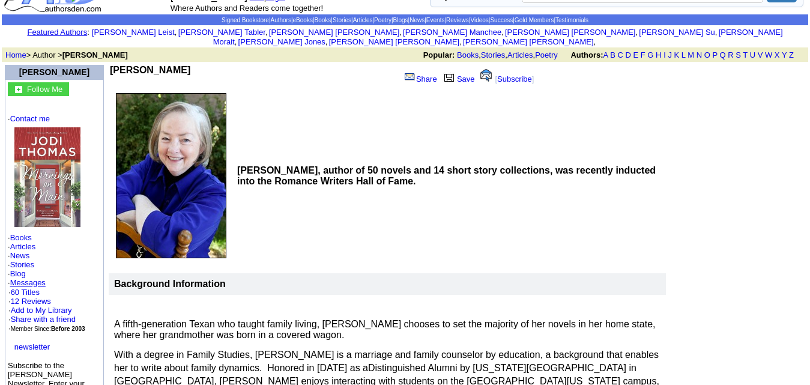
scroll to position [28, 0]
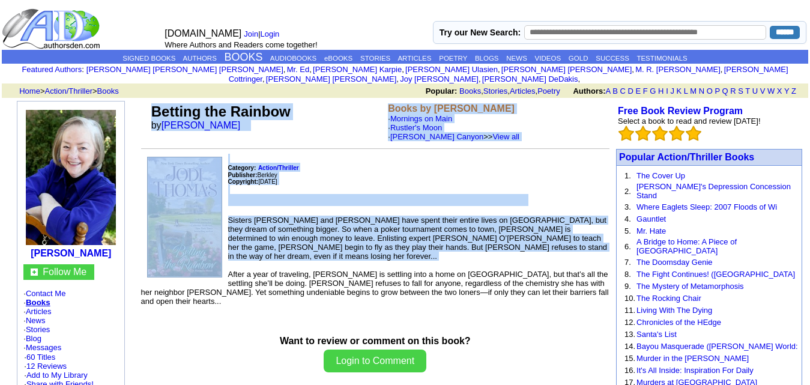
drag, startPoint x: 151, startPoint y: 95, endPoint x: 409, endPoint y: 253, distance: 301.8
click at [396, 168] on p "Category: Action/Thriller Publisher: Berkley Copyright: April 1, 2014" at bounding box center [375, 180] width 468 height 52
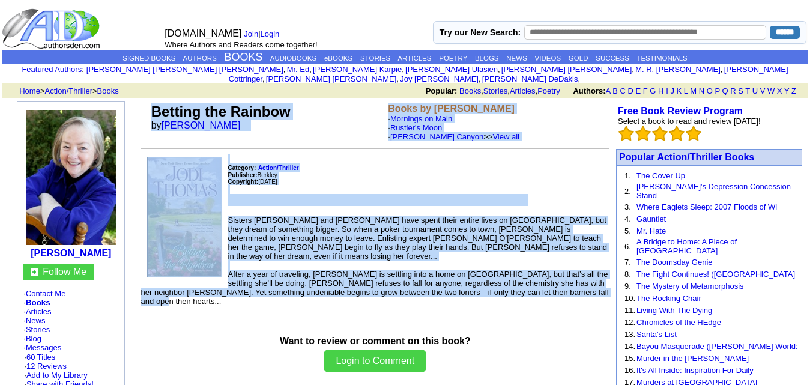
drag, startPoint x: 145, startPoint y: 100, endPoint x: 549, endPoint y: 279, distance: 441.6
copy td "Betting the Rainbow by Jodi Thomas Books by Jodi Thomas · Mornings on Main · Ru…"
click at [350, 154] on p "Category: Action/Thriller Publisher: Berkley Copyright: April 1, 2014" at bounding box center [375, 180] width 468 height 52
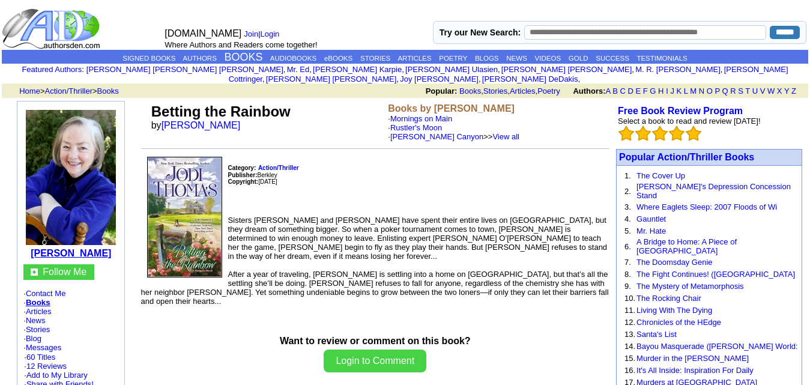
click at [72, 248] on b "[PERSON_NAME]" at bounding box center [71, 253] width 80 height 10
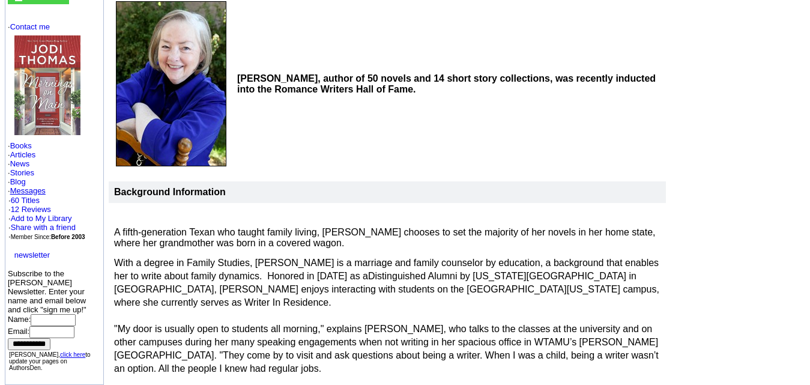
scroll to position [240, 0]
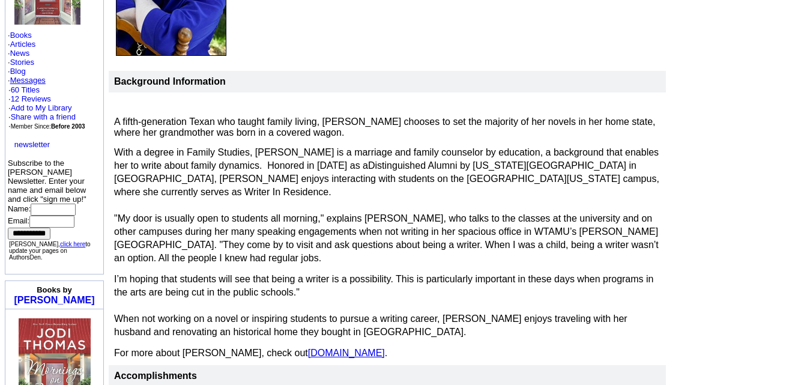
click at [308, 348] on link "[DOMAIN_NAME]" at bounding box center [346, 353] width 77 height 10
